Goal: Information Seeking & Learning: Find specific fact

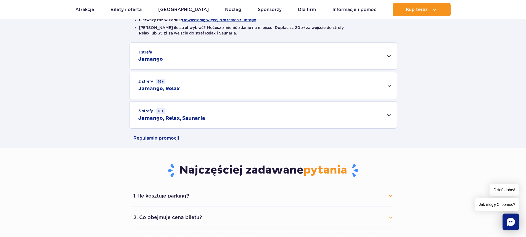
scroll to position [166, 0]
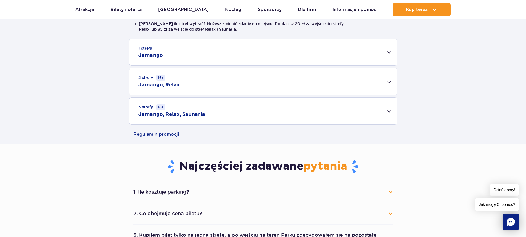
click at [387, 82] on div "2 strefy 16+ Jamango, Relax" at bounding box center [263, 81] width 267 height 27
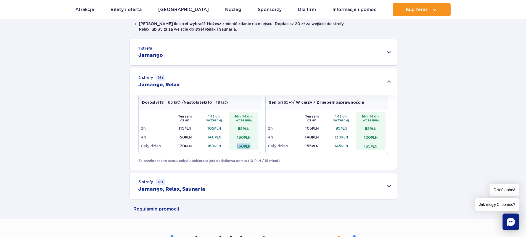
drag, startPoint x: 237, startPoint y: 148, endPoint x: 253, endPoint y: 143, distance: 16.6
click at [253, 143] on td "150 PLN" at bounding box center [244, 146] width 30 height 9
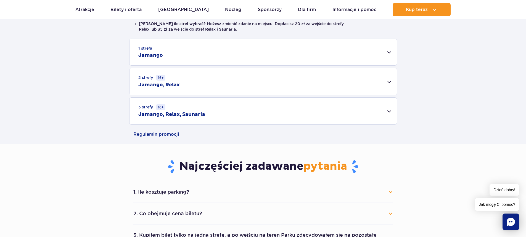
click at [250, 79] on div "2 strefy 16+ Jamango, Relax" at bounding box center [263, 81] width 267 height 27
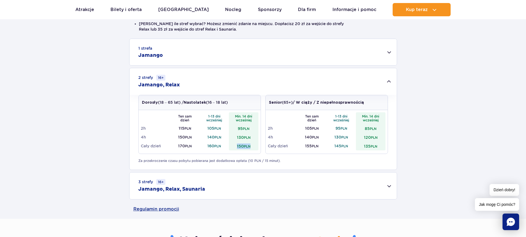
drag, startPoint x: 236, startPoint y: 145, endPoint x: 253, endPoint y: 146, distance: 16.3
click at [253, 146] on td "150 PLN" at bounding box center [244, 146] width 30 height 9
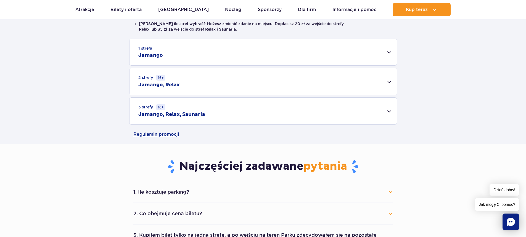
click at [247, 114] on div "3 strefy 16+ Jamango, Relax, Saunaria" at bounding box center [263, 111] width 267 height 27
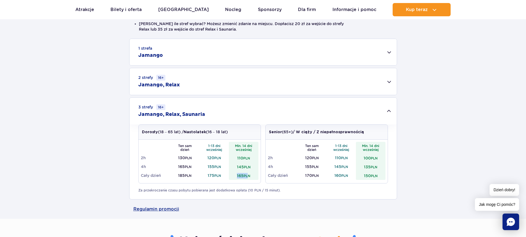
drag, startPoint x: 236, startPoint y: 175, endPoint x: 248, endPoint y: 177, distance: 12.8
click at [248, 177] on td "165 PLN" at bounding box center [244, 175] width 30 height 9
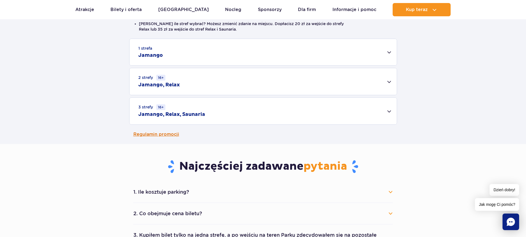
click at [187, 135] on link "Regulamin promocji" at bounding box center [263, 134] width 260 height 19
click at [211, 114] on div "3 strefy 16+ Jamango, Relax, Saunaria" at bounding box center [263, 111] width 267 height 27
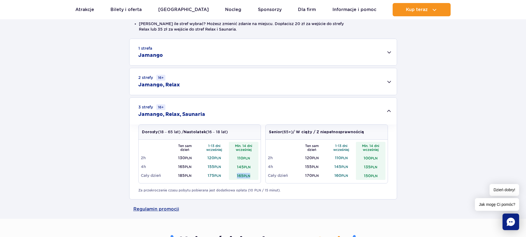
drag, startPoint x: 234, startPoint y: 175, endPoint x: 254, endPoint y: 174, distance: 20.2
click at [254, 174] on td "165 PLN" at bounding box center [244, 175] width 30 height 9
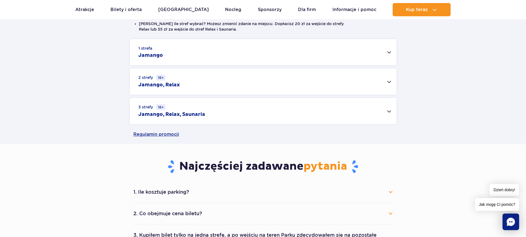
click at [273, 112] on div "3 strefy 16+ Jamango, Relax, Saunaria" at bounding box center [263, 111] width 267 height 27
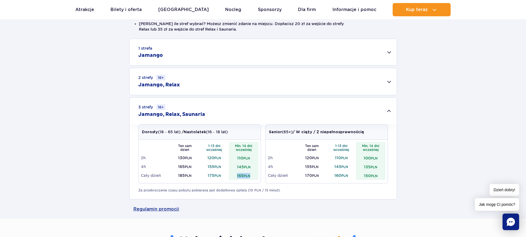
drag, startPoint x: 252, startPoint y: 174, endPoint x: 236, endPoint y: 179, distance: 17.1
click at [236, 179] on td "165 PLN" at bounding box center [244, 175] width 30 height 9
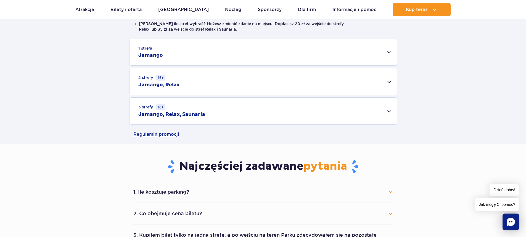
click at [230, 114] on div "3 strefy 16+ Jamango, Relax, Saunaria" at bounding box center [263, 111] width 267 height 27
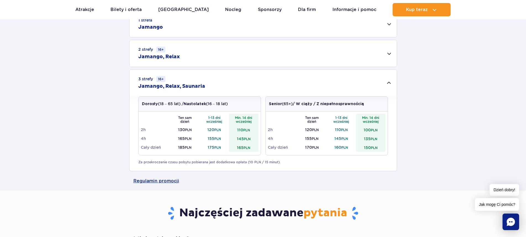
scroll to position [221, 0]
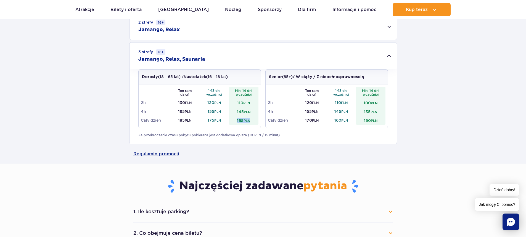
drag, startPoint x: 236, startPoint y: 119, endPoint x: 250, endPoint y: 119, distance: 14.1
click at [250, 119] on td "165 PLN" at bounding box center [244, 120] width 30 height 9
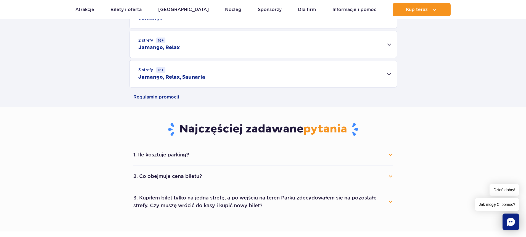
scroll to position [193, 0]
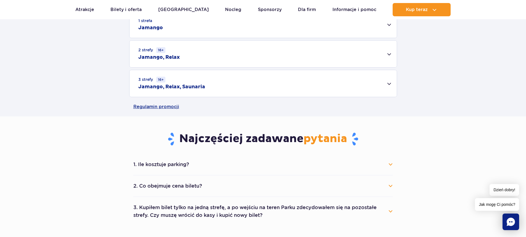
click at [245, 95] on div "3 strefy 16+ Jamango, Relax, Saunaria" at bounding box center [263, 83] width 267 height 27
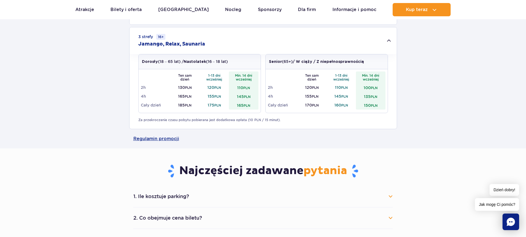
scroll to position [276, 0]
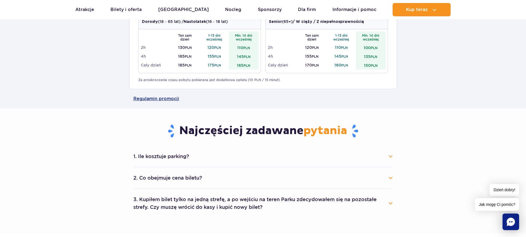
click at [244, 153] on button "1. Ile kosztuje parking?" at bounding box center [263, 157] width 260 height 12
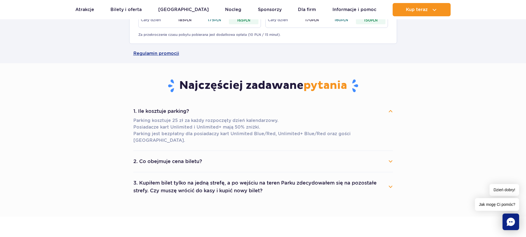
scroll to position [332, 0]
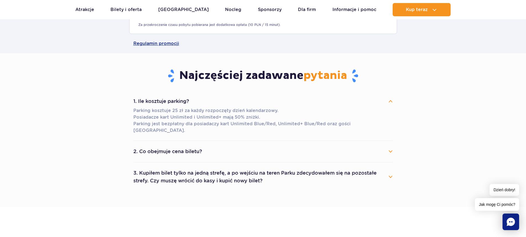
click at [246, 149] on button "2. Co obejmuje cena biletu?" at bounding box center [263, 152] width 260 height 12
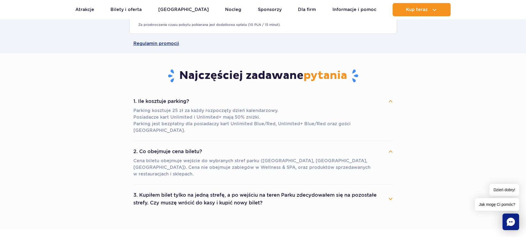
click at [234, 191] on button "3. Kupiłem bilet tylko na jedną strefę, a po wejściu na teren Parku zdecydowałe…" at bounding box center [263, 199] width 260 height 20
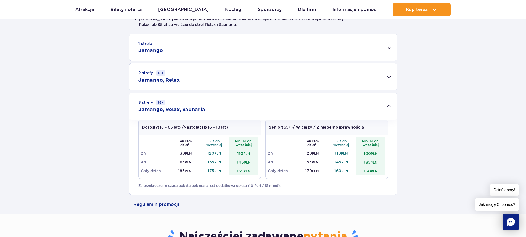
scroll to position [166, 0]
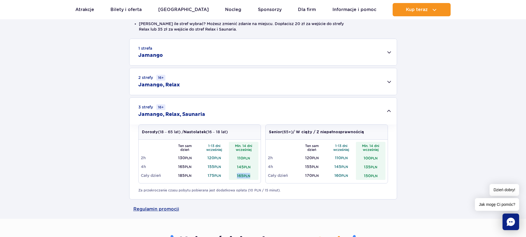
drag, startPoint x: 234, startPoint y: 175, endPoint x: 252, endPoint y: 179, distance: 18.8
click at [252, 179] on td "165 PLN" at bounding box center [244, 175] width 30 height 9
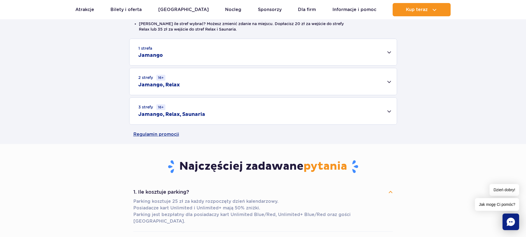
click at [237, 122] on div "3 strefy 16+ Jamango, Relax, Saunaria" at bounding box center [263, 111] width 267 height 27
